Goal: Check status: Check status

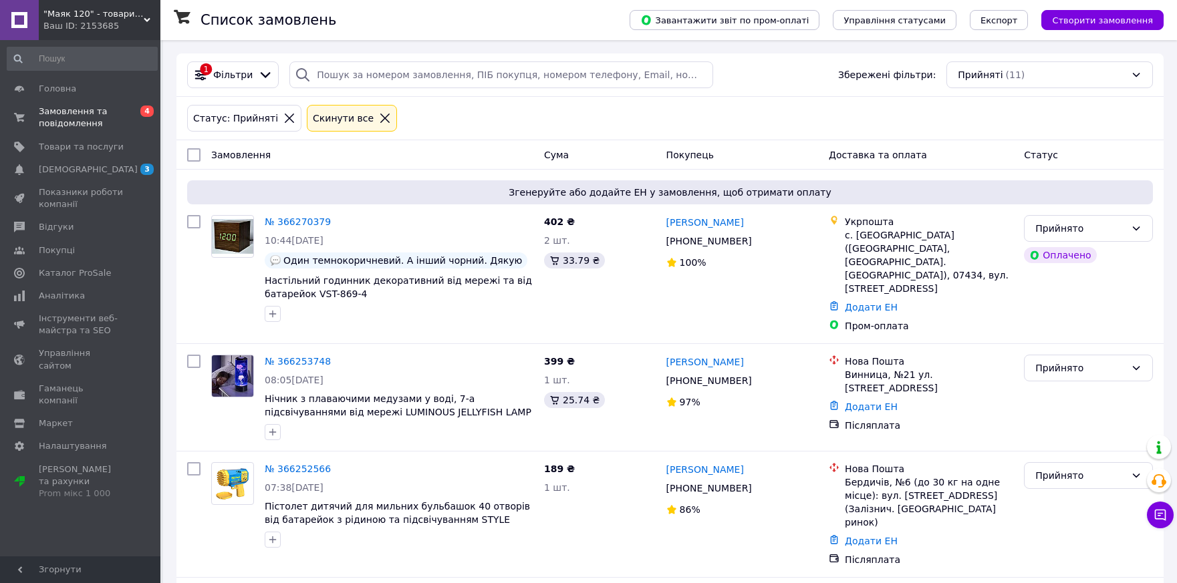
click at [283, 118] on icon at bounding box center [289, 118] width 12 height 12
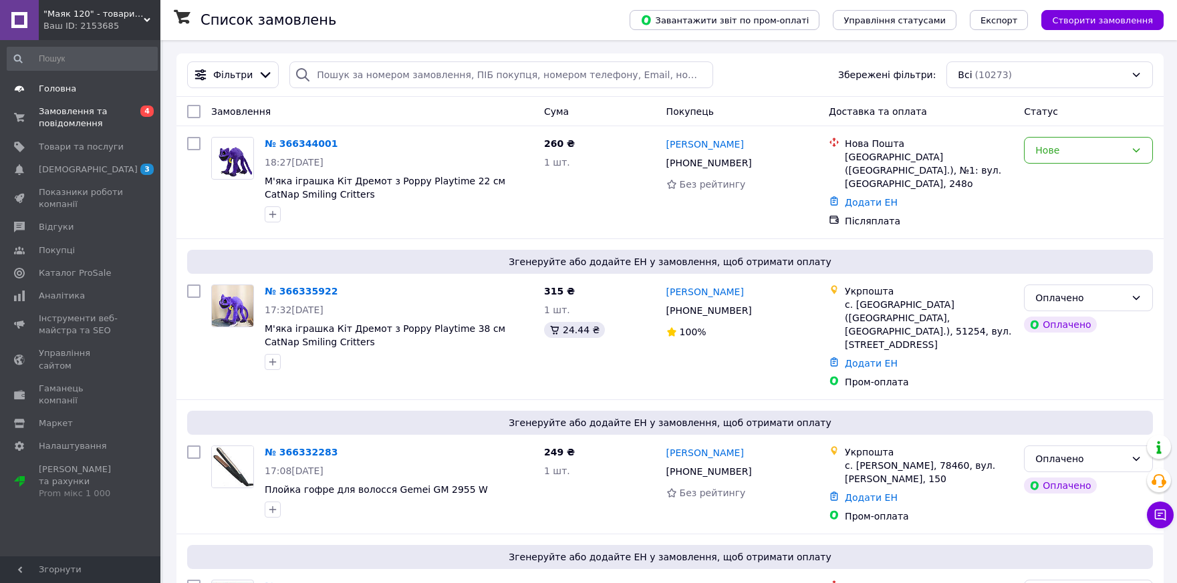
click at [53, 88] on span "Головна" at bounding box center [57, 89] width 37 height 12
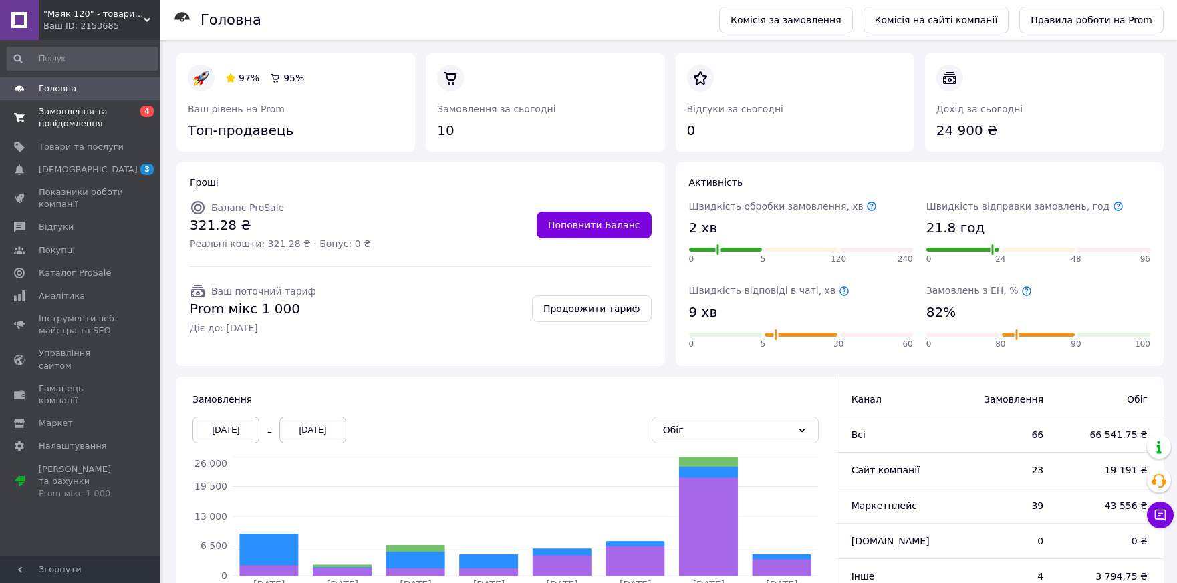
click at [49, 128] on span "Замовлення та повідомлення" at bounding box center [81, 118] width 85 height 24
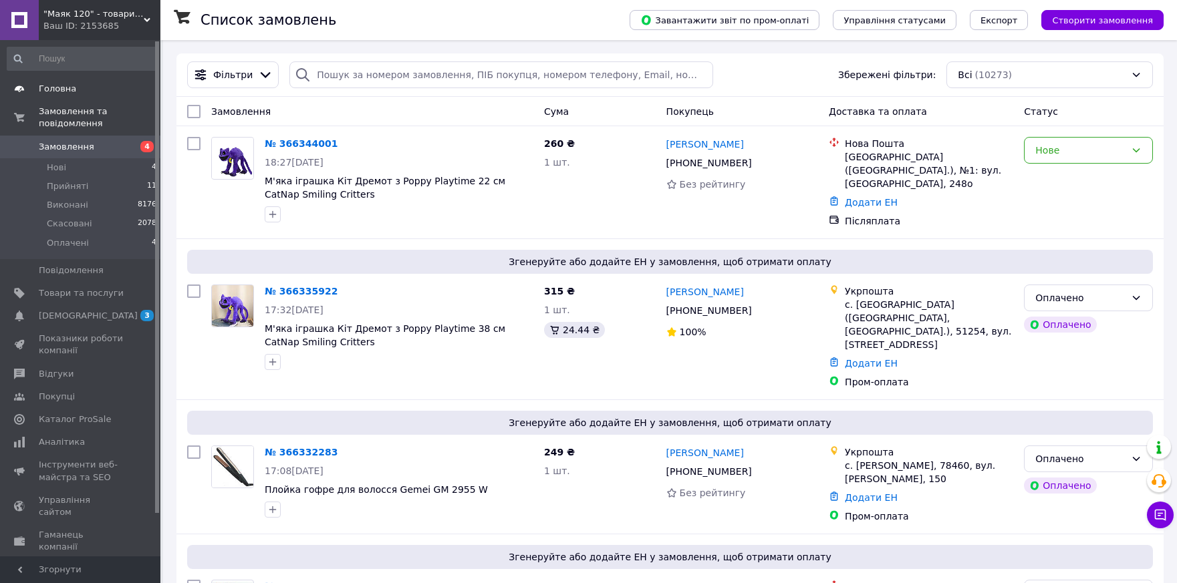
click at [70, 94] on span "Головна" at bounding box center [57, 89] width 37 height 12
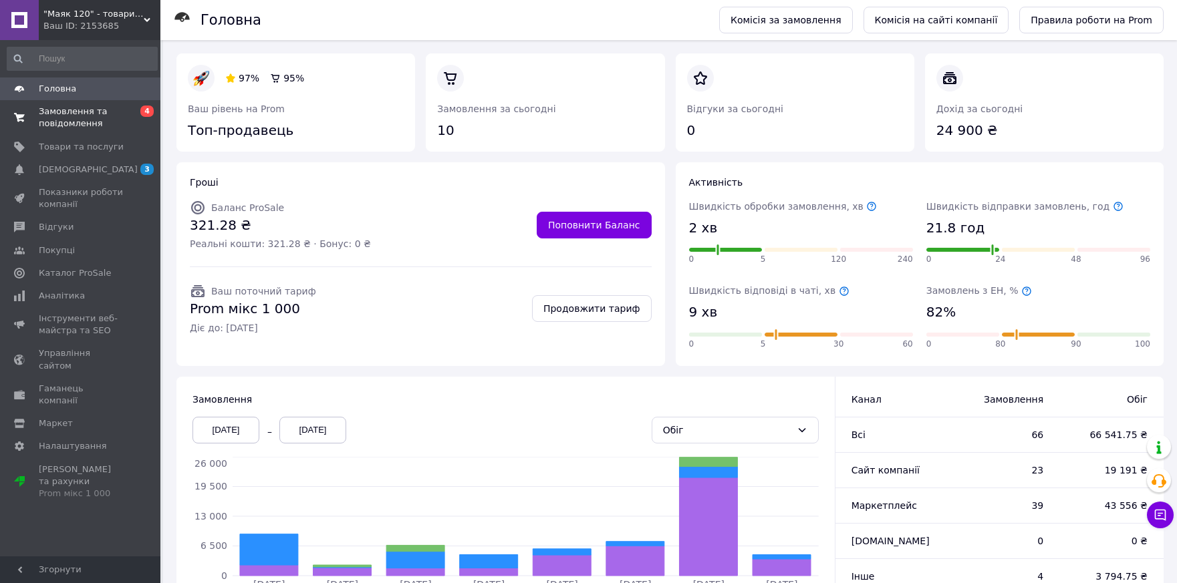
click at [49, 119] on span "Замовлення та повідомлення" at bounding box center [81, 118] width 85 height 24
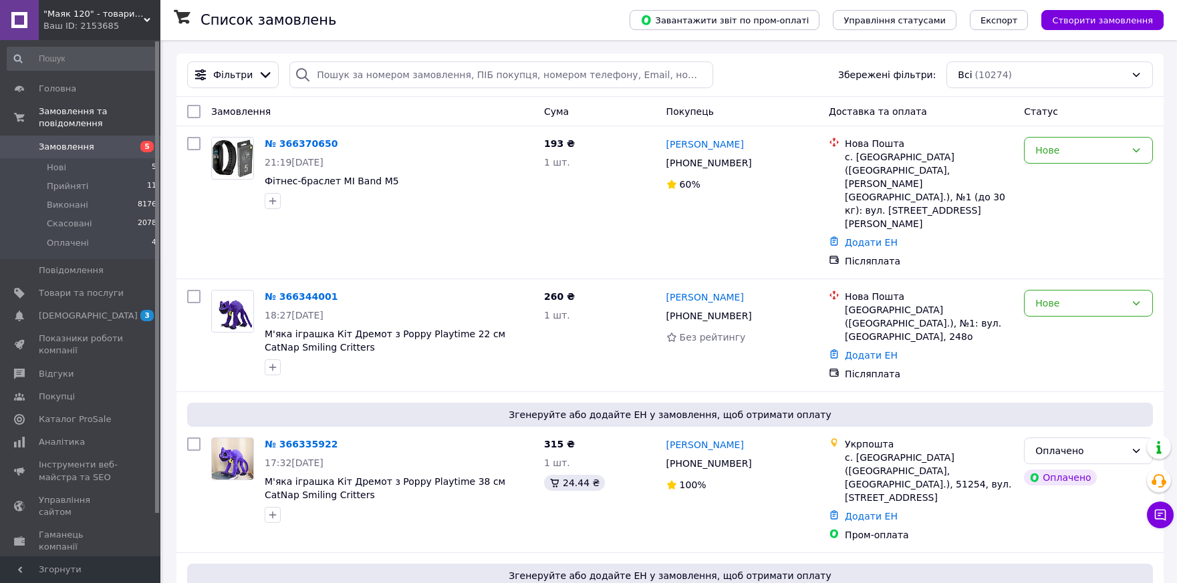
click at [55, 21] on div "Ваш ID: 2153685" at bounding box center [101, 26] width 117 height 12
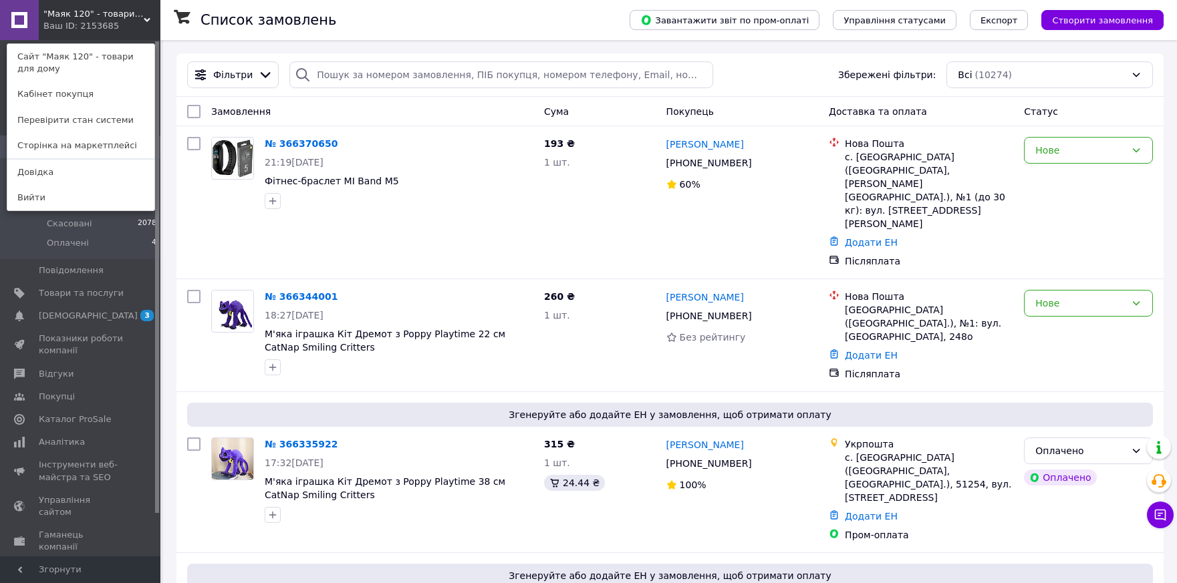
click at [73, 15] on span ""Маяк 120" - товари для дому" at bounding box center [93, 14] width 100 height 12
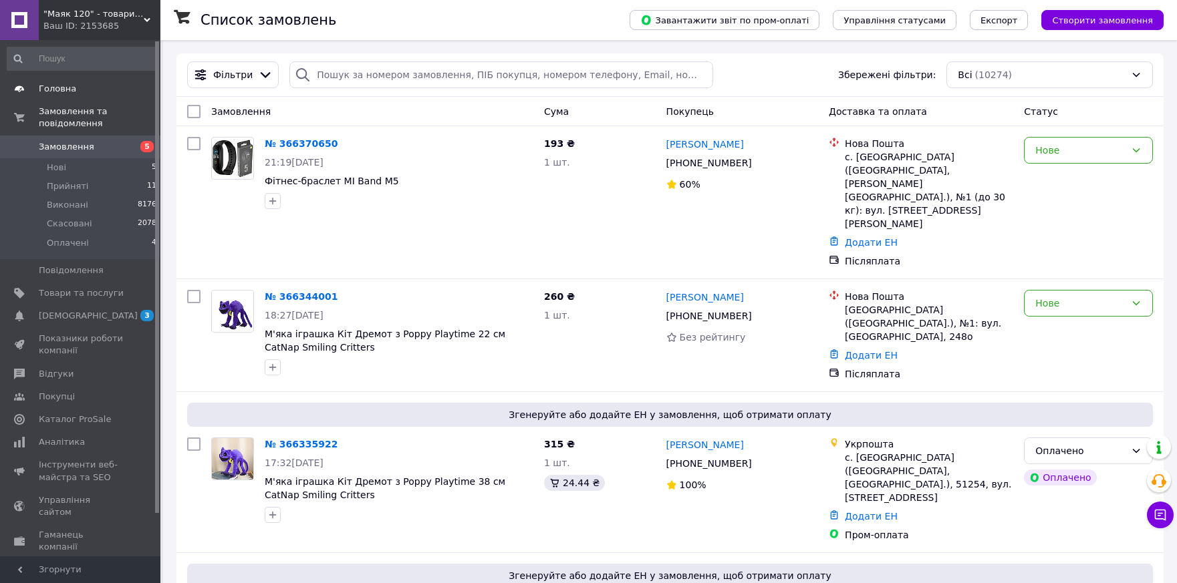
click at [41, 88] on span "Головна" at bounding box center [57, 89] width 37 height 12
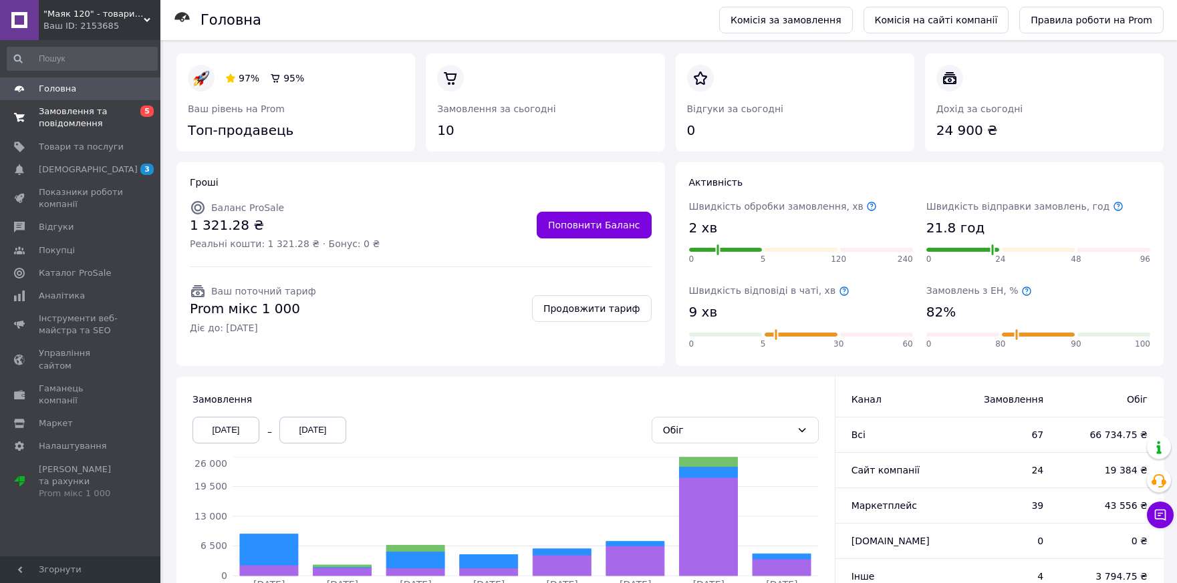
click at [68, 116] on span "Замовлення та повідомлення" at bounding box center [81, 118] width 85 height 24
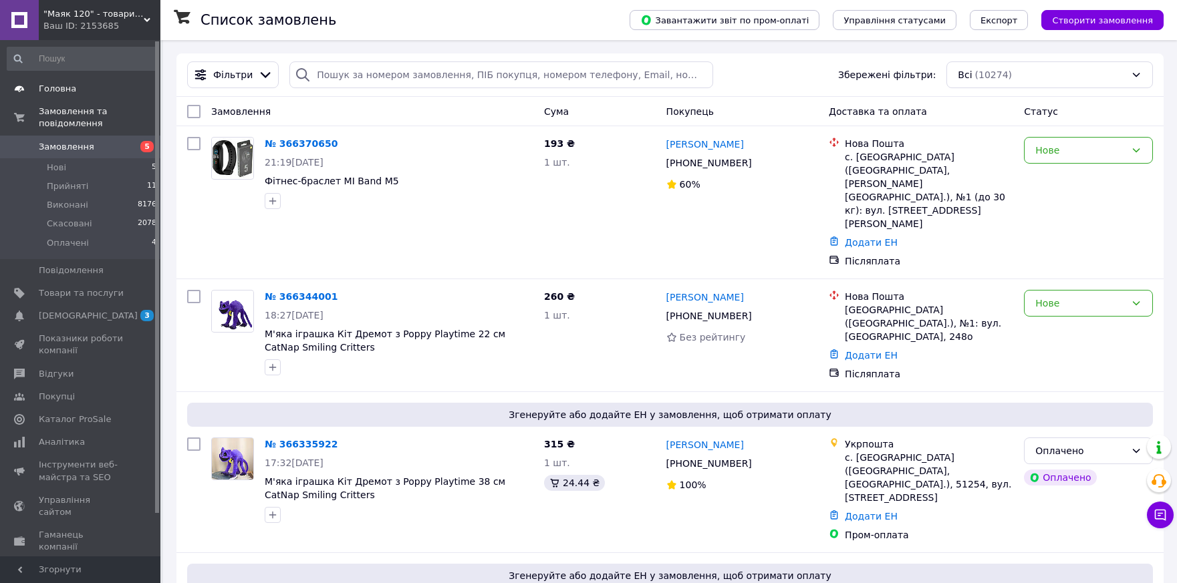
click at [67, 90] on span "Головна" at bounding box center [57, 89] width 37 height 12
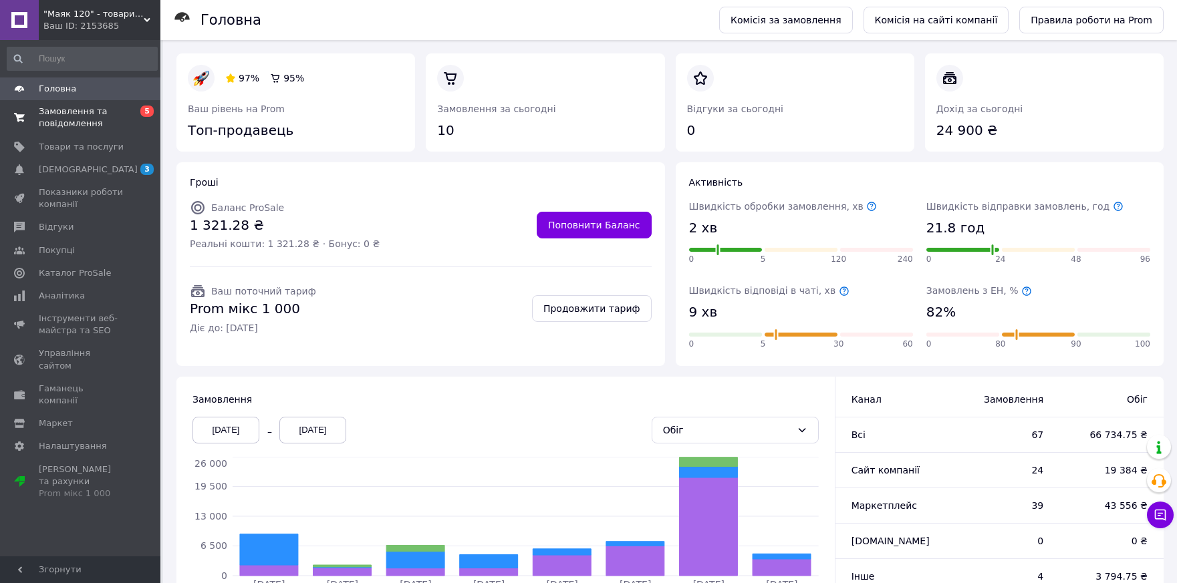
click at [57, 120] on span "Замовлення та повідомлення" at bounding box center [81, 118] width 85 height 24
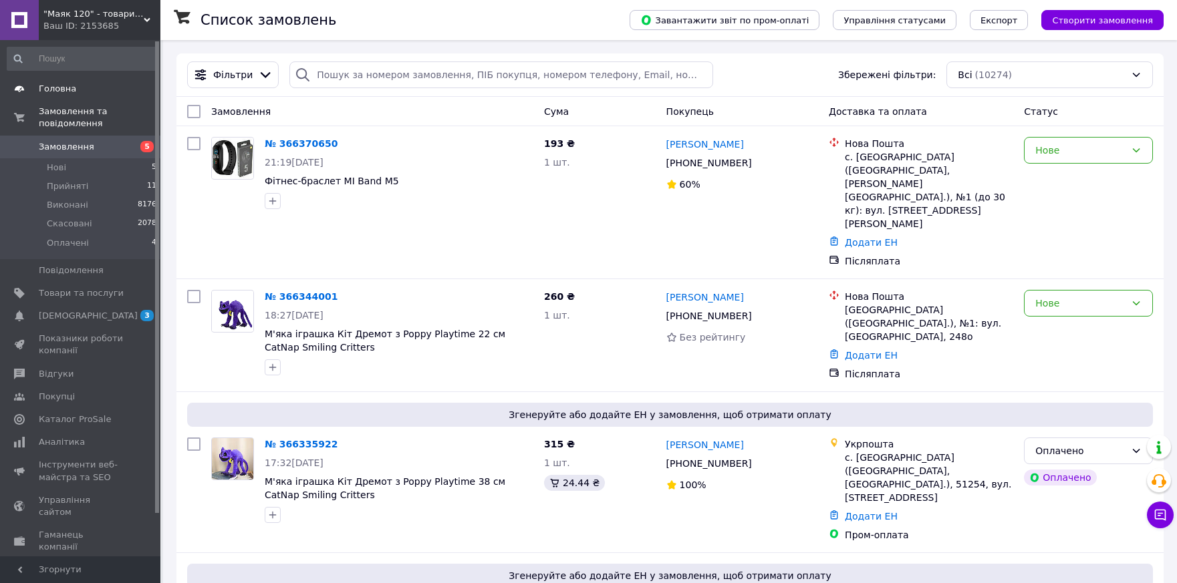
click at [53, 90] on span "Головна" at bounding box center [57, 89] width 37 height 12
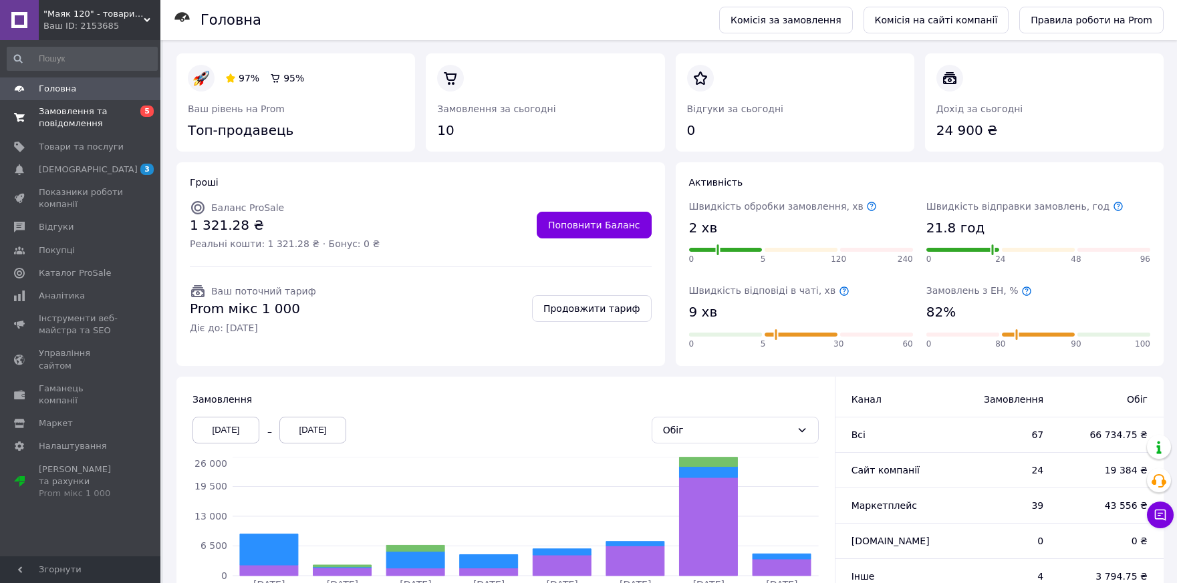
click at [57, 123] on span "Замовлення та повідомлення" at bounding box center [81, 118] width 85 height 24
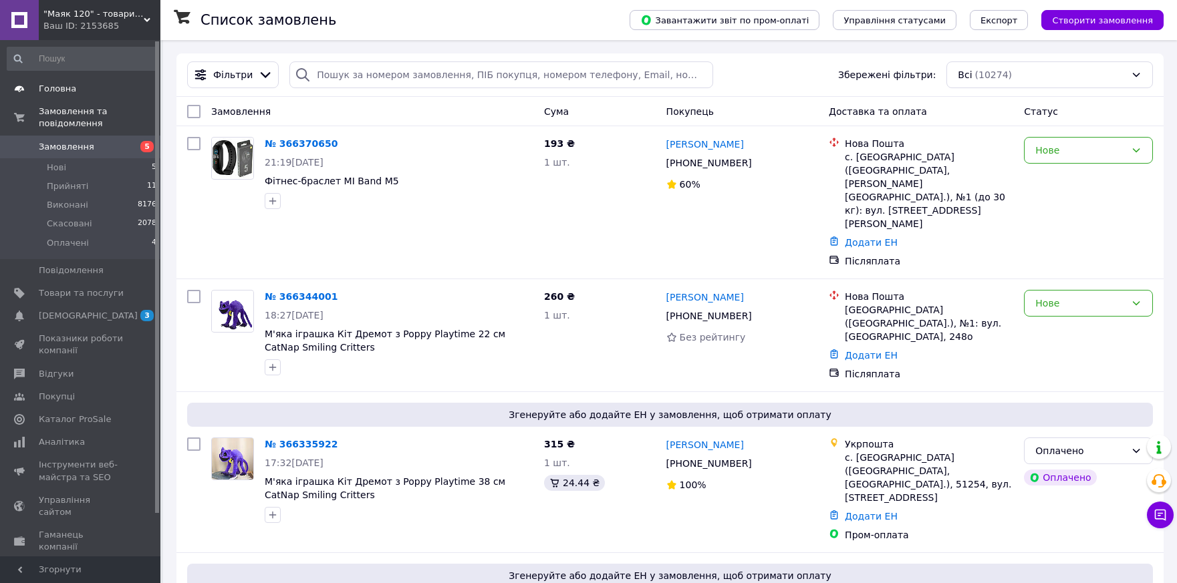
click at [51, 93] on span "Головна" at bounding box center [57, 89] width 37 height 12
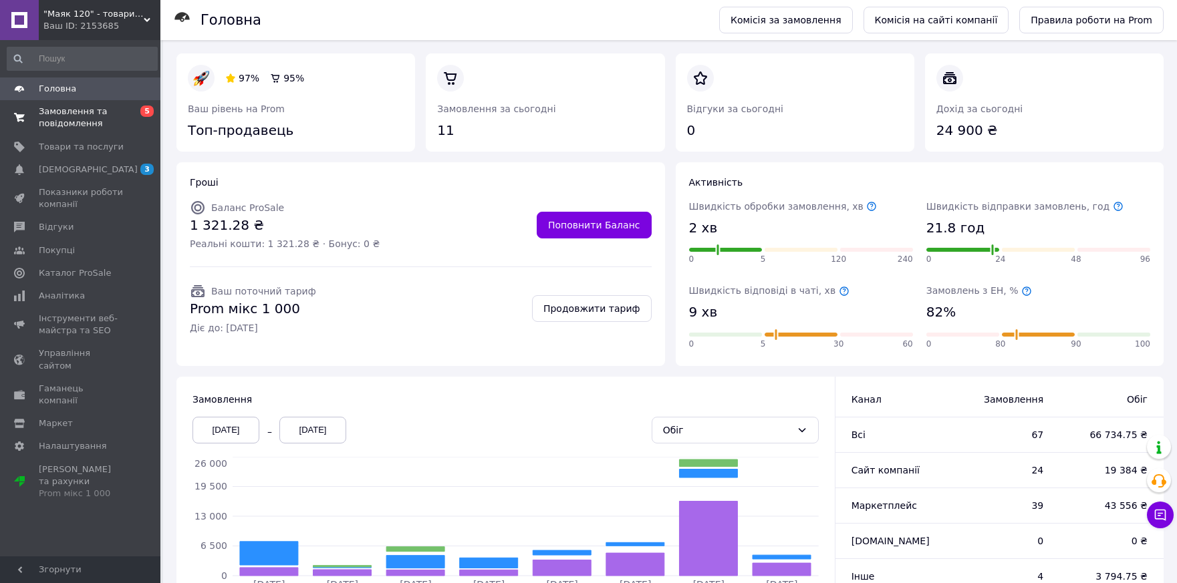
click at [51, 121] on span "Замовлення та повідомлення" at bounding box center [81, 118] width 85 height 24
